Goal: Transaction & Acquisition: Purchase product/service

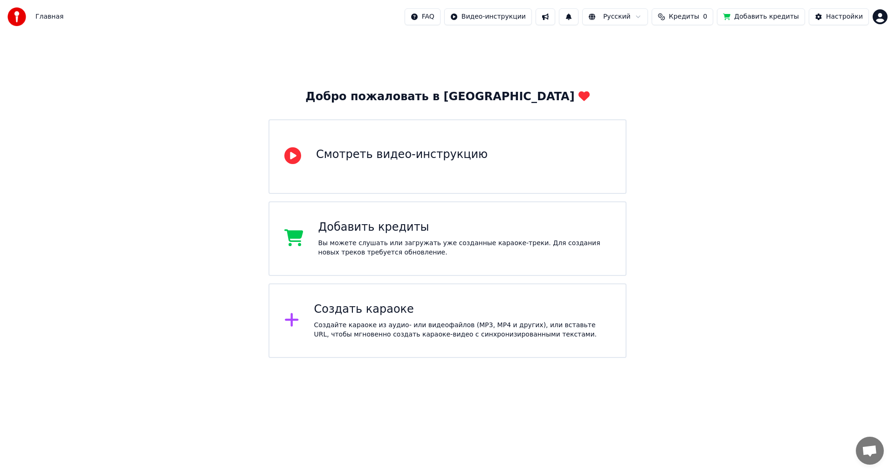
click at [483, 249] on div "Вы можете слушать или загружать уже созданные караоке-треки. Для создания новых…" at bounding box center [464, 248] width 293 height 19
click at [568, 8] on span "1" at bounding box center [562, 10] width 12 height 10
click at [555, 14] on button at bounding box center [546, 16] width 20 height 17
click at [568, 15] on span "1" at bounding box center [562, 10] width 12 height 10
click at [632, 44] on button "Обновить" at bounding box center [656, 46] width 49 height 17
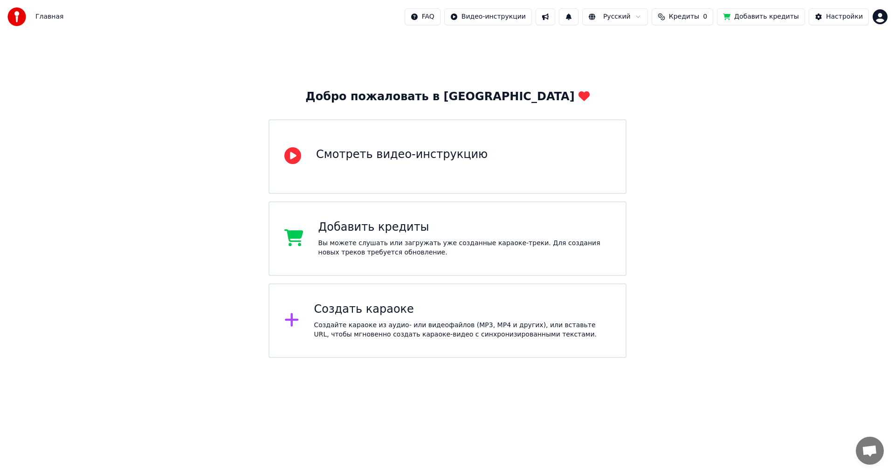
click at [391, 234] on div "Добавить кредиты" at bounding box center [464, 227] width 293 height 15
click at [373, 254] on div "Вы можете слушать или загружать уже созданные караоке-треки. Для создания новых…" at bounding box center [464, 248] width 293 height 19
click at [692, 13] on span "Кредиты" at bounding box center [684, 16] width 30 height 9
click at [698, 63] on button "Обновить" at bounding box center [694, 70] width 56 height 17
click at [638, 45] on th "Пополнить" at bounding box center [635, 44] width 45 height 19
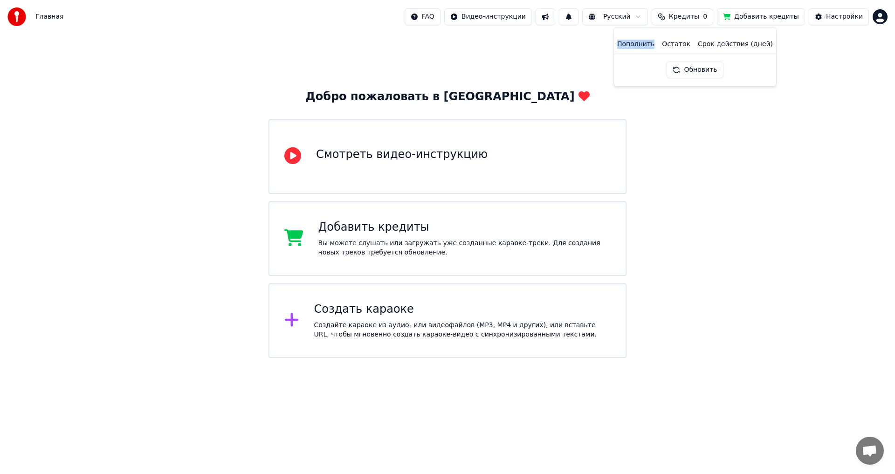
click at [638, 45] on th "Пополнить" at bounding box center [635, 44] width 45 height 19
click at [504, 240] on div "Вы можете слушать или загружать уже созданные караоке-треки. Для создания новых…" at bounding box center [464, 248] width 293 height 19
